Goal: Task Accomplishment & Management: Manage account settings

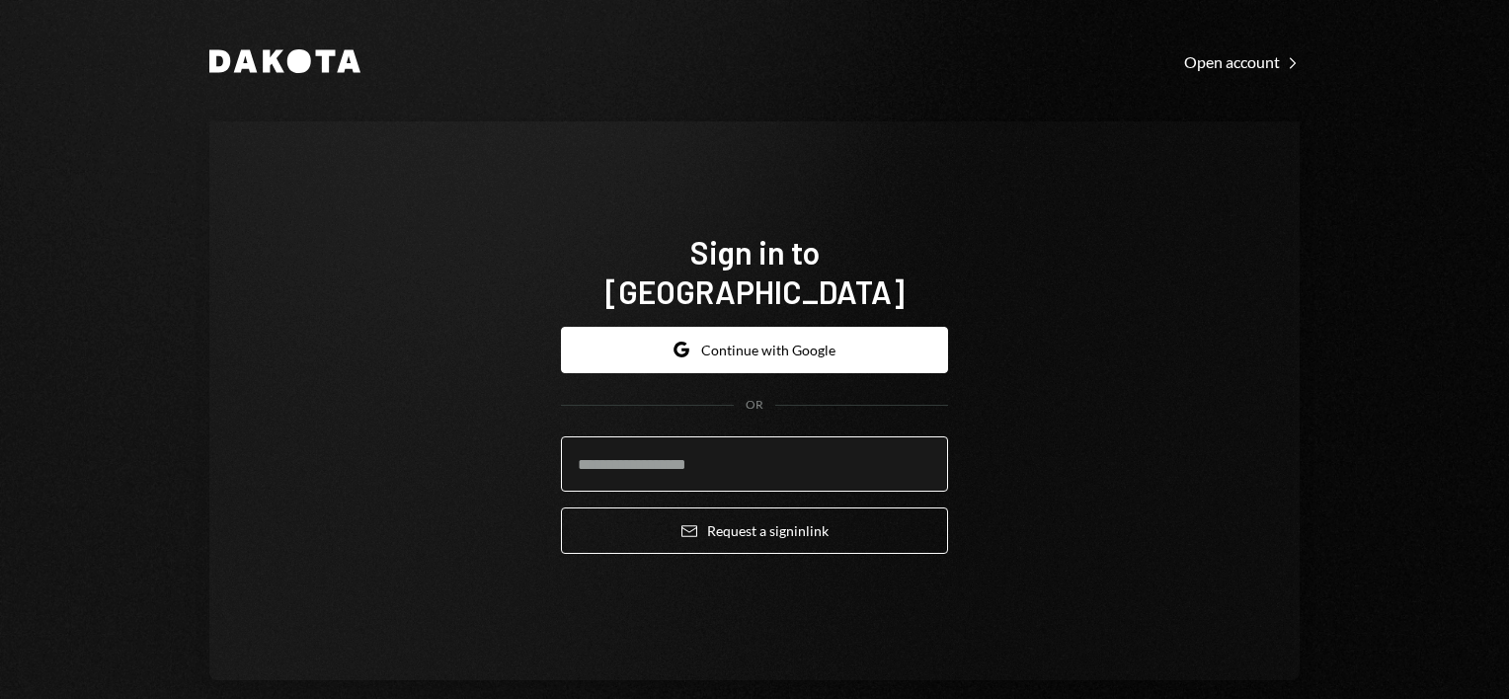
click at [727, 437] on input "email" at bounding box center [754, 464] width 387 height 55
click at [594, 442] on input "**********" at bounding box center [754, 464] width 387 height 55
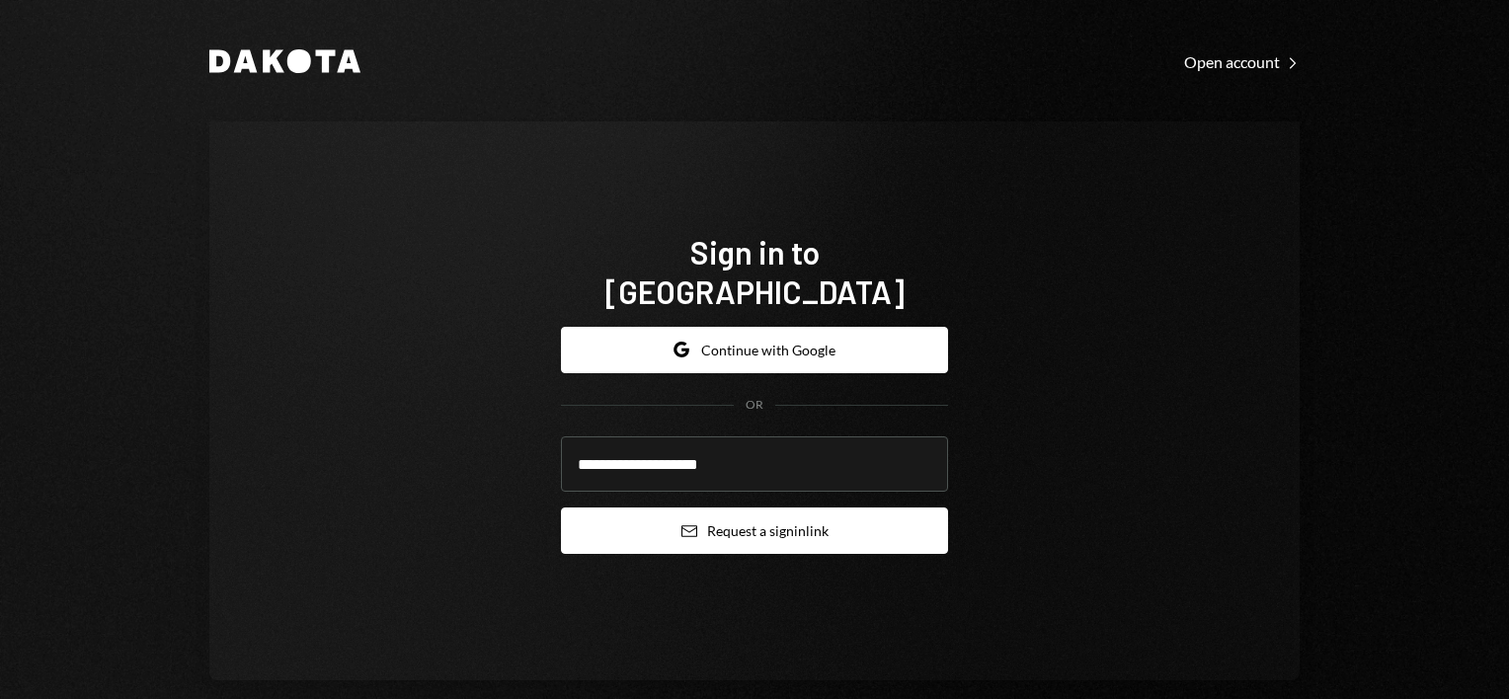
type input "**********"
click at [723, 518] on button "Email Request a sign in link" at bounding box center [754, 531] width 387 height 46
